Goal: Navigation & Orientation: Find specific page/section

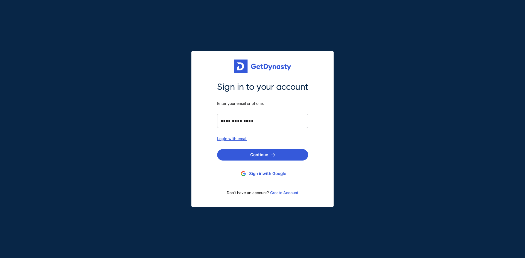
type input "**********"
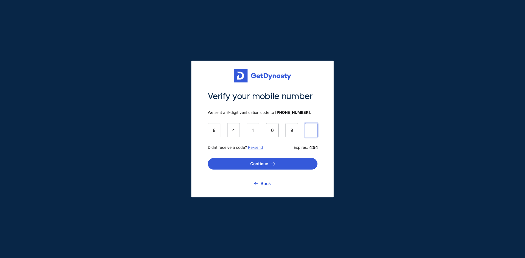
type input "******"
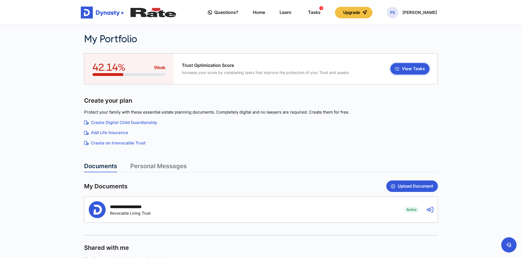
click at [411, 67] on button "View Tasks" at bounding box center [410, 68] width 39 height 11
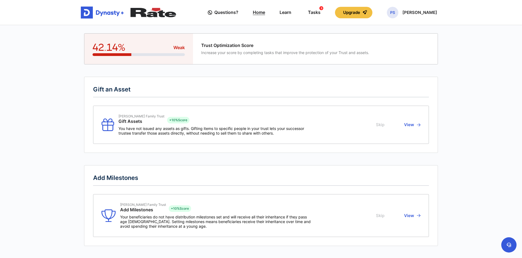
click at [265, 8] on link "Home" at bounding box center [259, 13] width 12 height 16
